Goal: Task Accomplishment & Management: Manage account settings

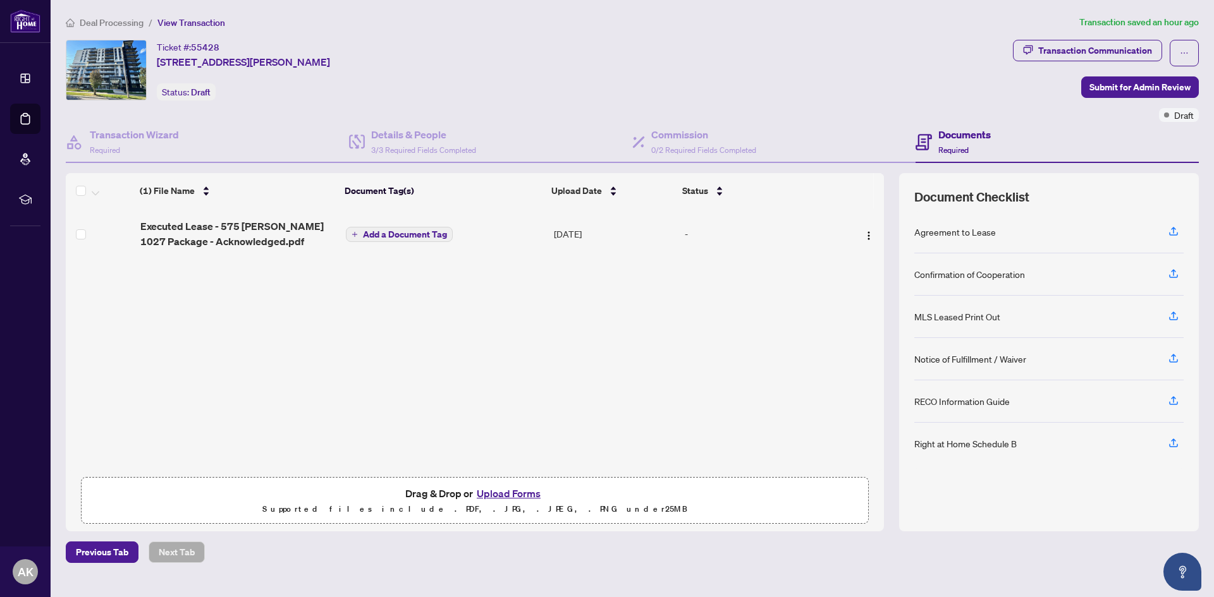
click at [409, 232] on span "Add a Document Tag" at bounding box center [405, 234] width 84 height 9
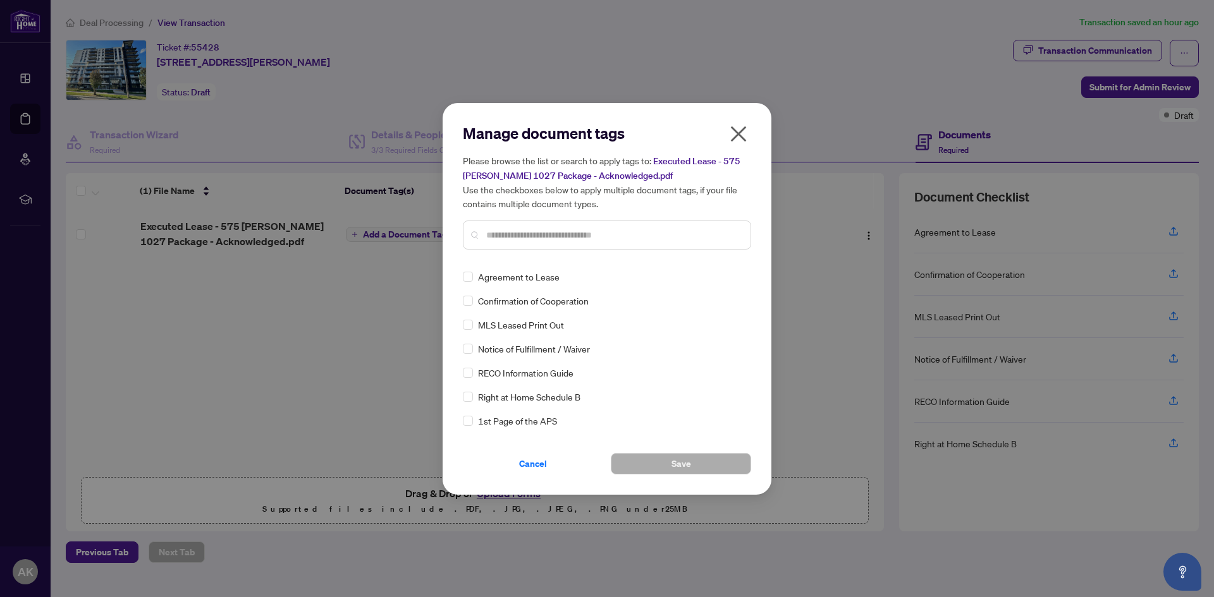
click at [594, 228] on input "text" at bounding box center [613, 235] width 254 height 14
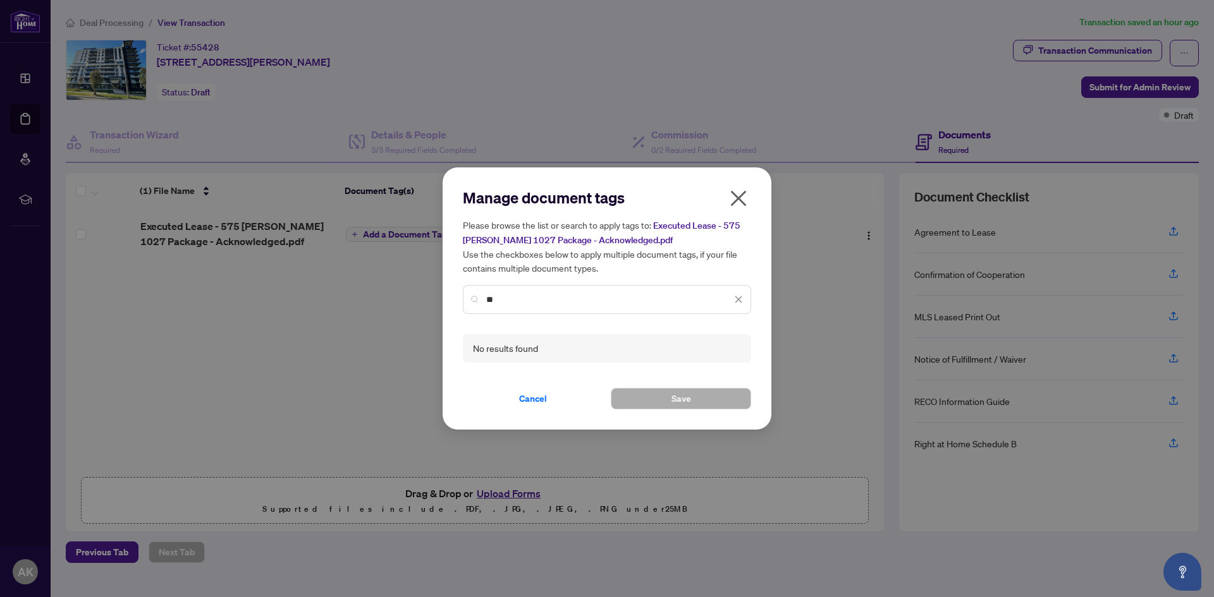
type input "*"
type input "***"
click at [702, 399] on button "Save" at bounding box center [681, 398] width 140 height 21
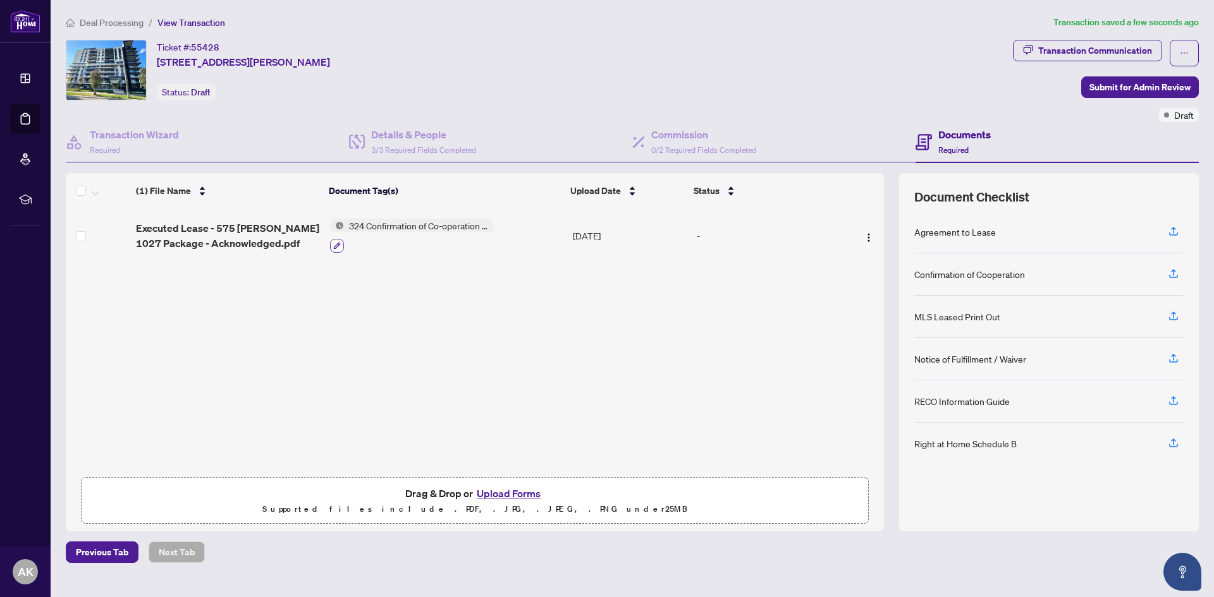
click at [333, 246] on icon "button" at bounding box center [337, 246] width 8 height 8
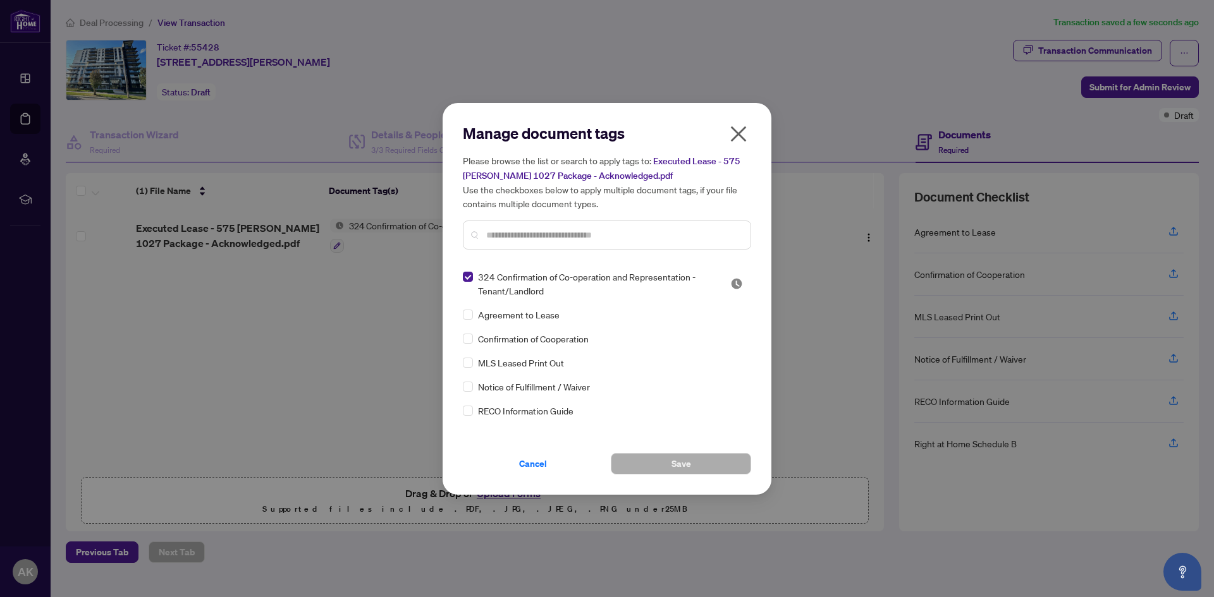
click at [504, 302] on div "324 Confirmation of Co-operation and Representation - Tenant/Landlord Agreement…" at bounding box center [607, 349] width 288 height 158
click at [515, 228] on input "text" at bounding box center [613, 235] width 254 height 14
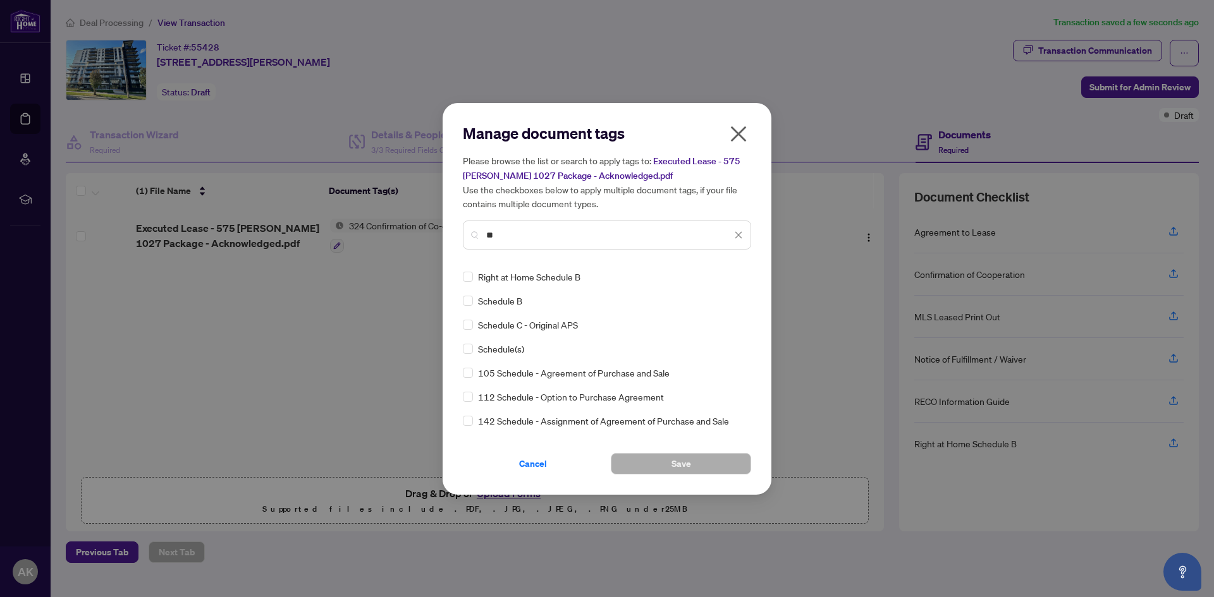
type input "*"
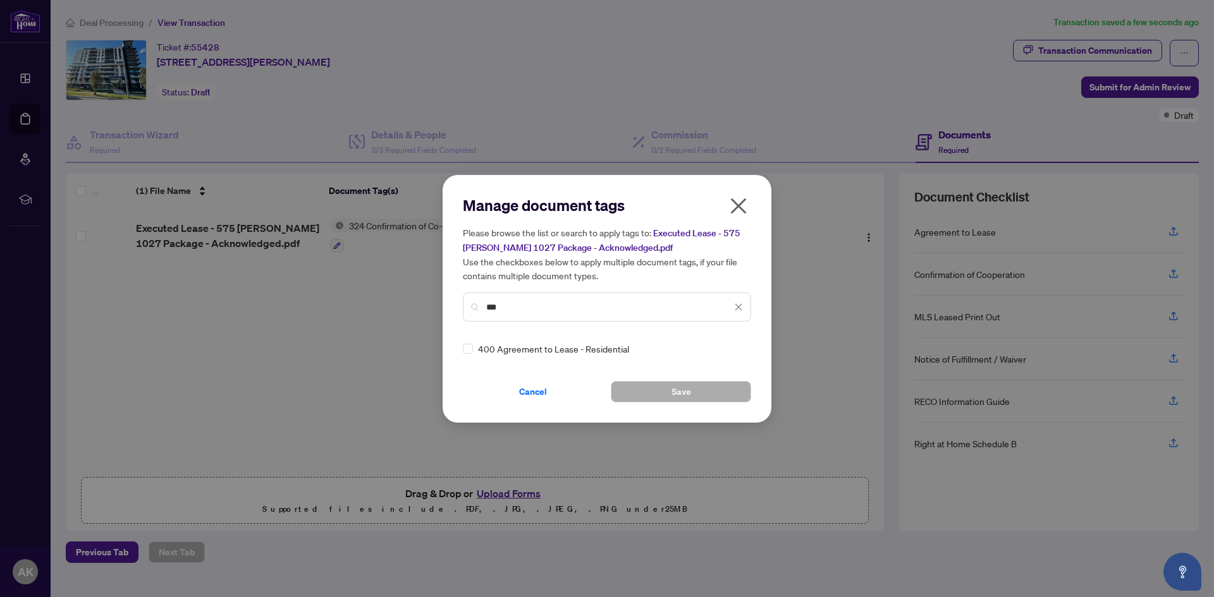
type input "***"
click at [476, 348] on div "400 Agreement to Lease - Residential" at bounding box center [603, 349] width 281 height 14
click at [728, 393] on button "Save" at bounding box center [681, 391] width 140 height 21
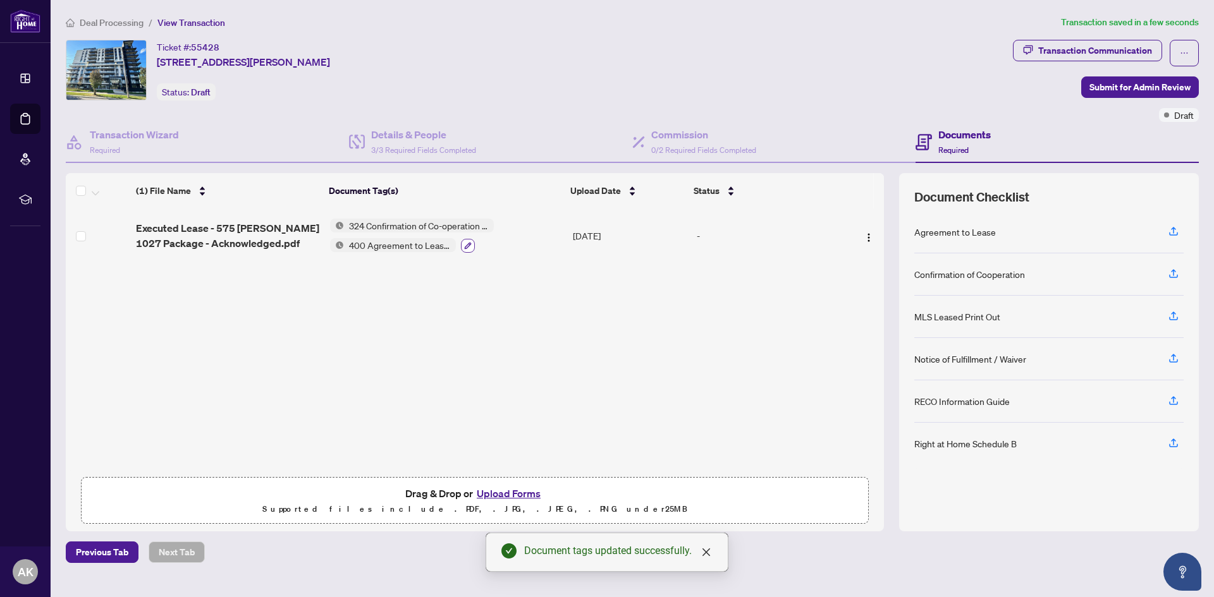
click at [464, 242] on icon "button" at bounding box center [468, 246] width 8 height 8
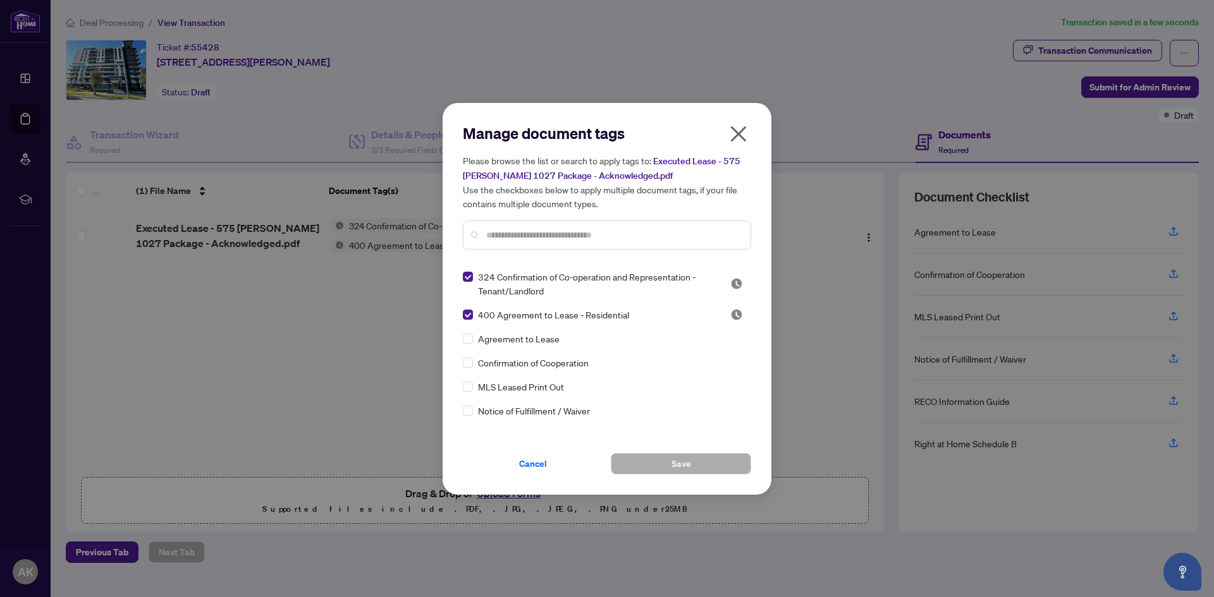
click at [521, 232] on input "text" at bounding box center [613, 235] width 254 height 14
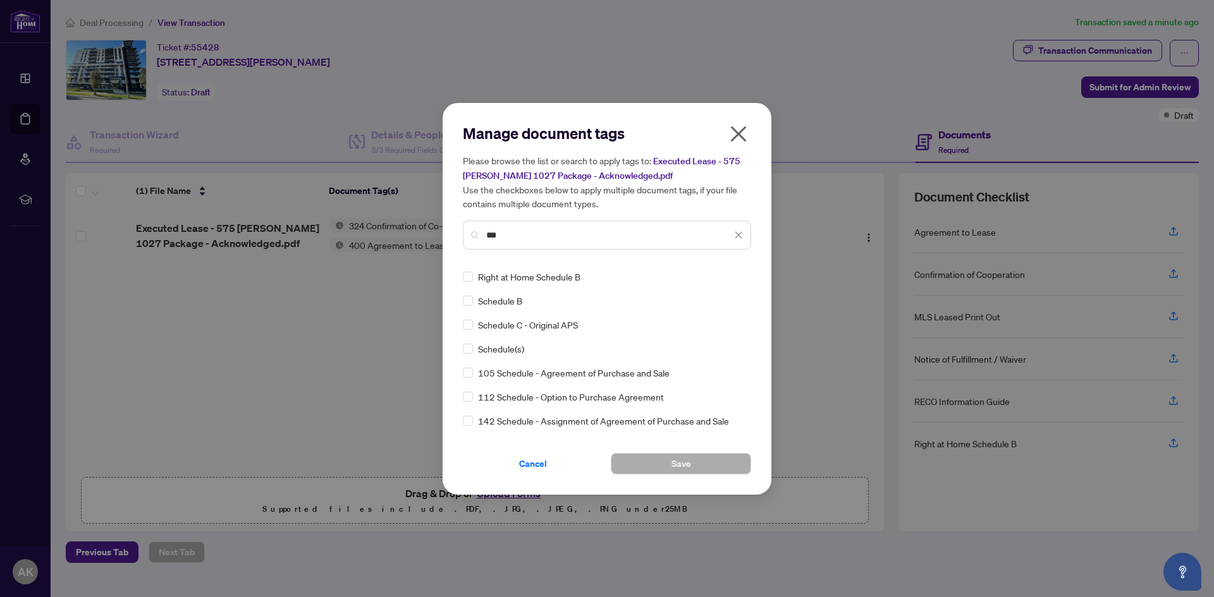
type input "***"
drag, startPoint x: 513, startPoint y: 226, endPoint x: 462, endPoint y: 236, distance: 52.2
click at [462, 236] on div "Manage document tags Please browse the list or search to apply tags to: Execute…" at bounding box center [607, 299] width 329 height 392
drag, startPoint x: 504, startPoint y: 235, endPoint x: 450, endPoint y: 235, distance: 53.7
click at [450, 235] on div "Manage document tags Please browse the list or search to apply tags to: Execute…" at bounding box center [607, 299] width 329 height 392
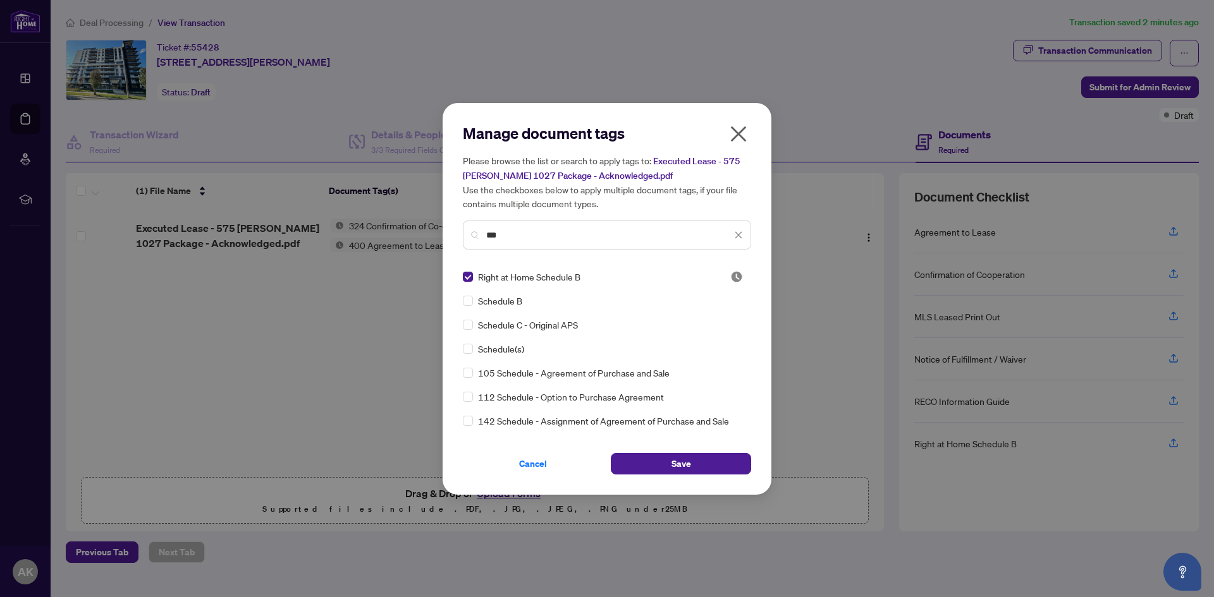
click at [728, 141] on button "button" at bounding box center [738, 136] width 25 height 27
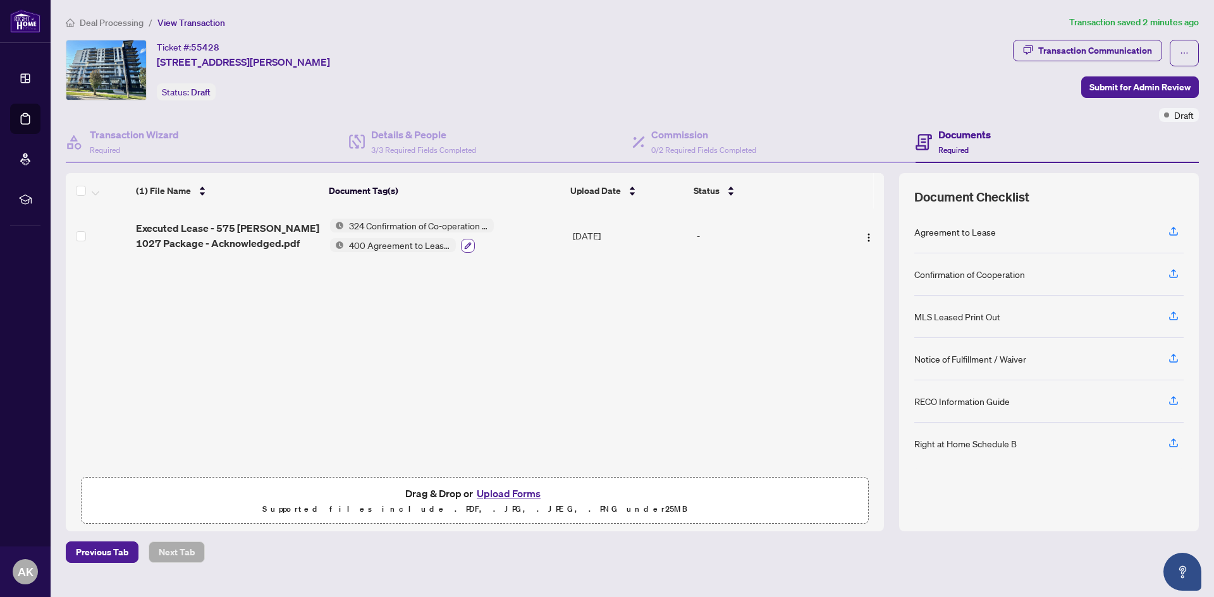
click at [467, 243] on icon "button" at bounding box center [468, 246] width 8 height 8
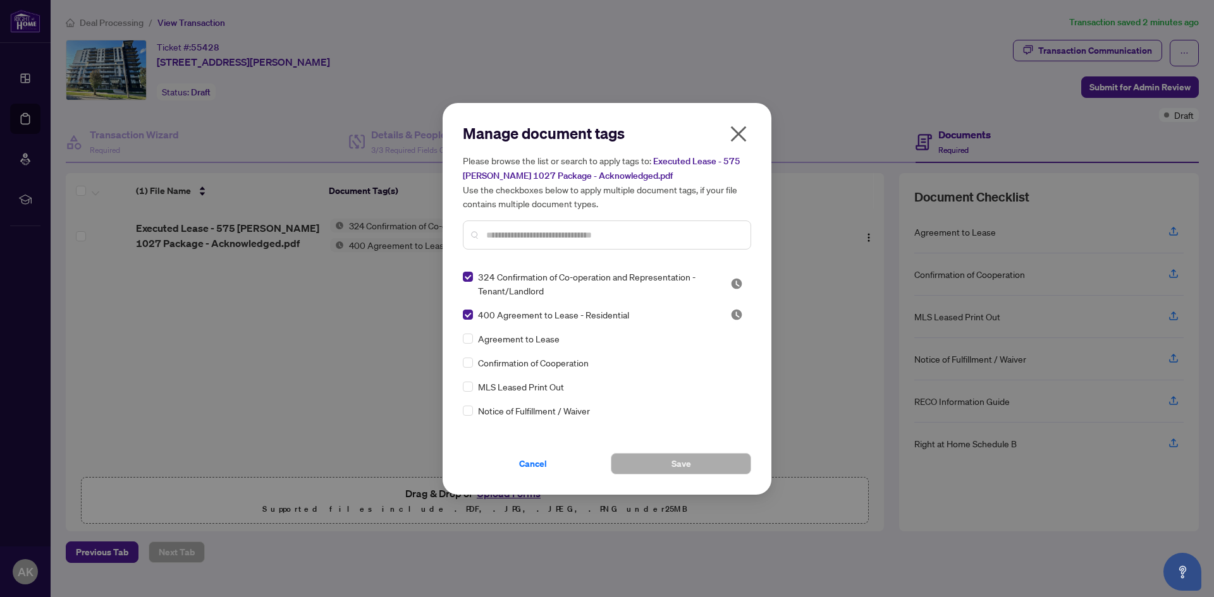
click at [491, 230] on input "text" at bounding box center [613, 235] width 254 height 14
